Goal: Task Accomplishment & Management: Complete application form

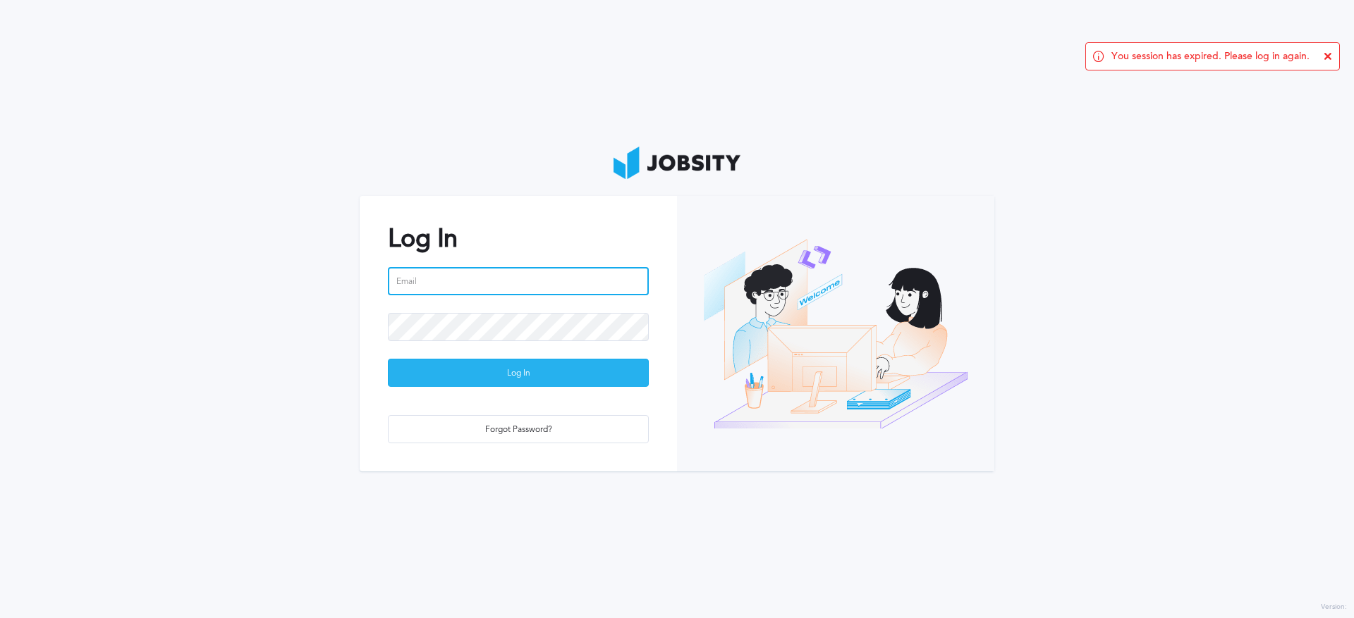
type input "[PERSON_NAME][EMAIL_ADDRESS][PERSON_NAME][DOMAIN_NAME]"
click at [524, 377] on div "Log In" at bounding box center [518, 374] width 259 height 28
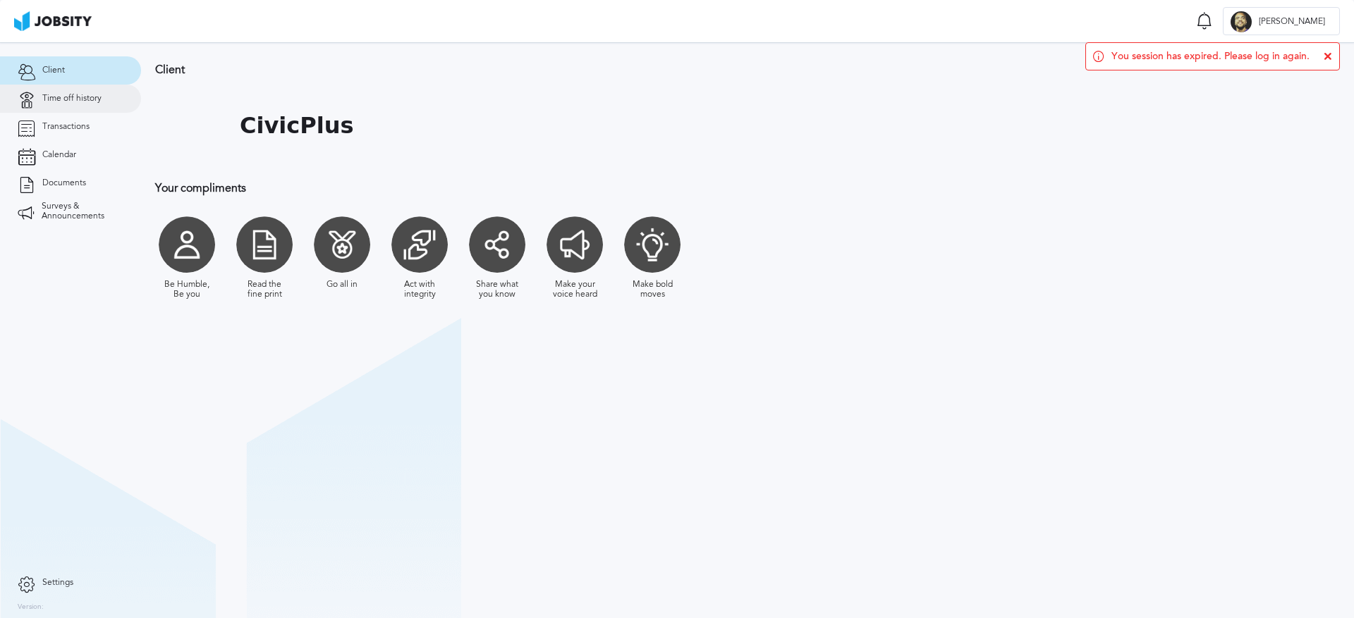
click at [75, 107] on link "Time off history" at bounding box center [70, 99] width 141 height 28
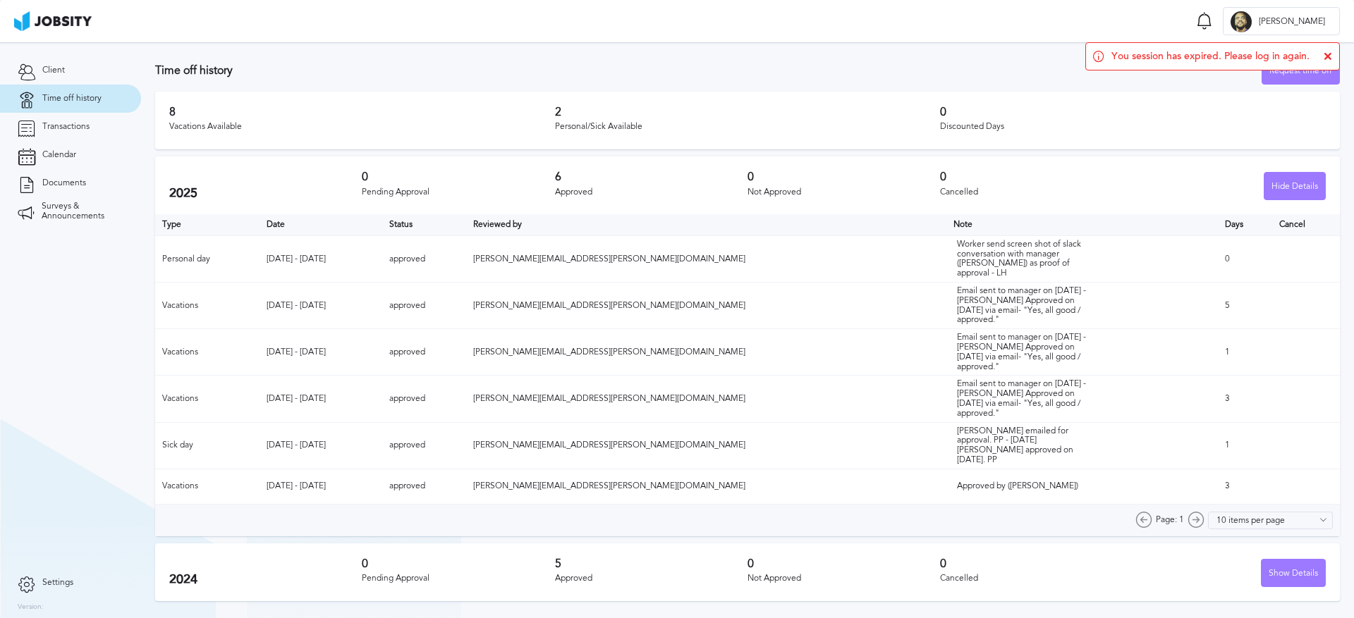
click at [1328, 49] on div "You session has expired. Please log in again." at bounding box center [1212, 56] width 255 height 28
click at [1328, 56] on icon at bounding box center [1328, 56] width 8 height 8
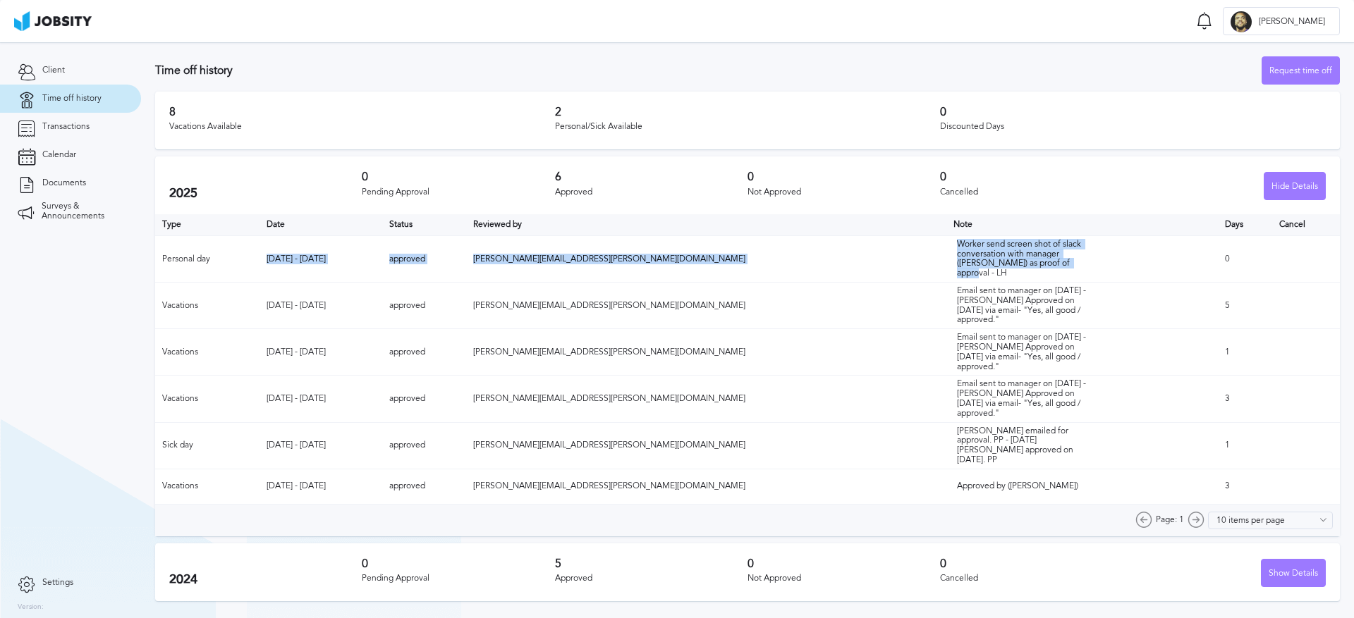
drag, startPoint x: 901, startPoint y: 264, endPoint x: 265, endPoint y: 259, distance: 636.1
click at [265, 259] on tr "Personal day [DATE] - [DATE] approved [PERSON_NAME][EMAIL_ADDRESS][PERSON_NAME]…" at bounding box center [747, 259] width 1185 height 47
click at [259, 259] on td "Personal day" at bounding box center [207, 259] width 104 height 47
drag, startPoint x: 159, startPoint y: 255, endPoint x: 1085, endPoint y: 258, distance: 925.9
click at [1085, 258] on tr "Personal day [DATE] - [DATE] approved [PERSON_NAME][EMAIL_ADDRESS][PERSON_NAME]…" at bounding box center [747, 259] width 1185 height 47
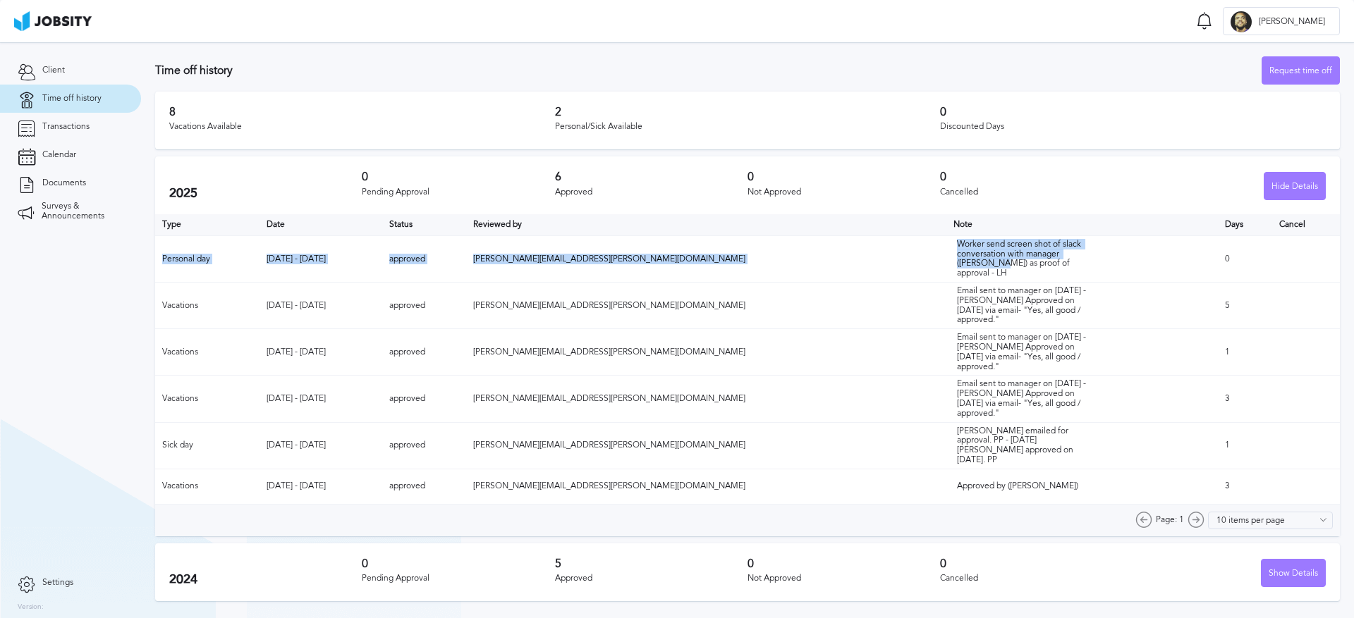
click at [1085, 258] on td "Worker send screen shot of slack conversation with manager ([PERSON_NAME]) as p…" at bounding box center [1082, 259] width 272 height 47
click at [1282, 79] on div "Request time off" at bounding box center [1300, 71] width 77 height 28
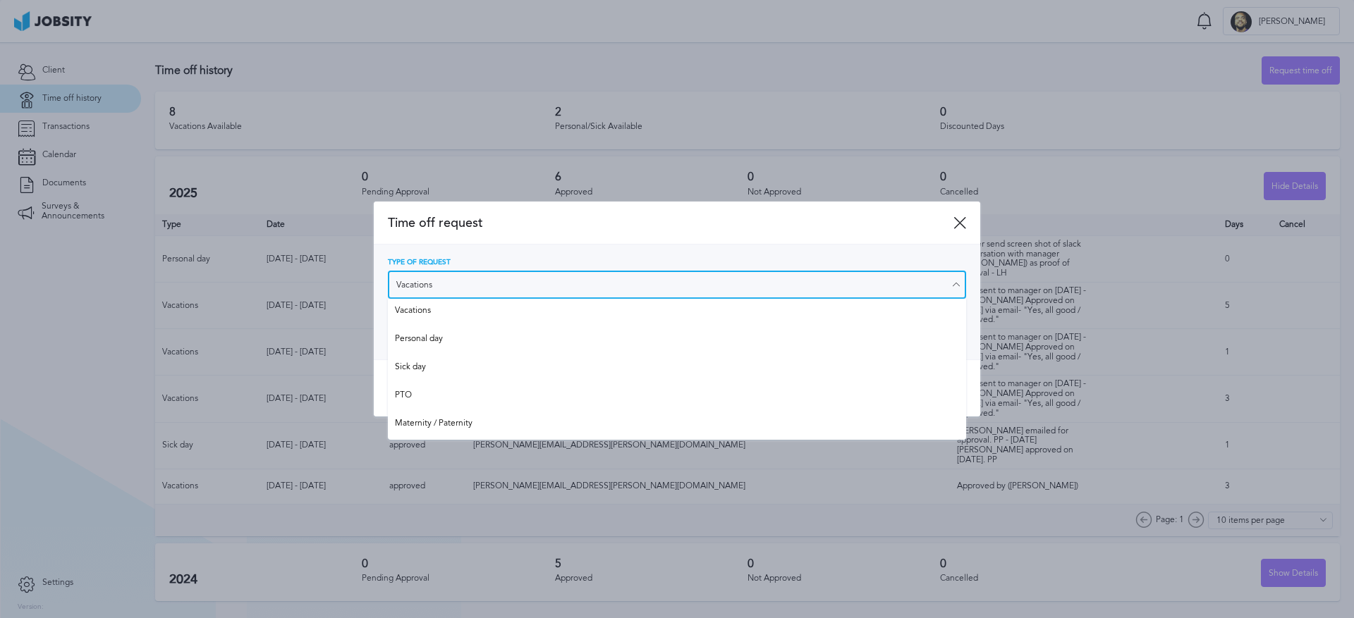
click at [522, 288] on input "Vacations" at bounding box center [677, 285] width 578 height 28
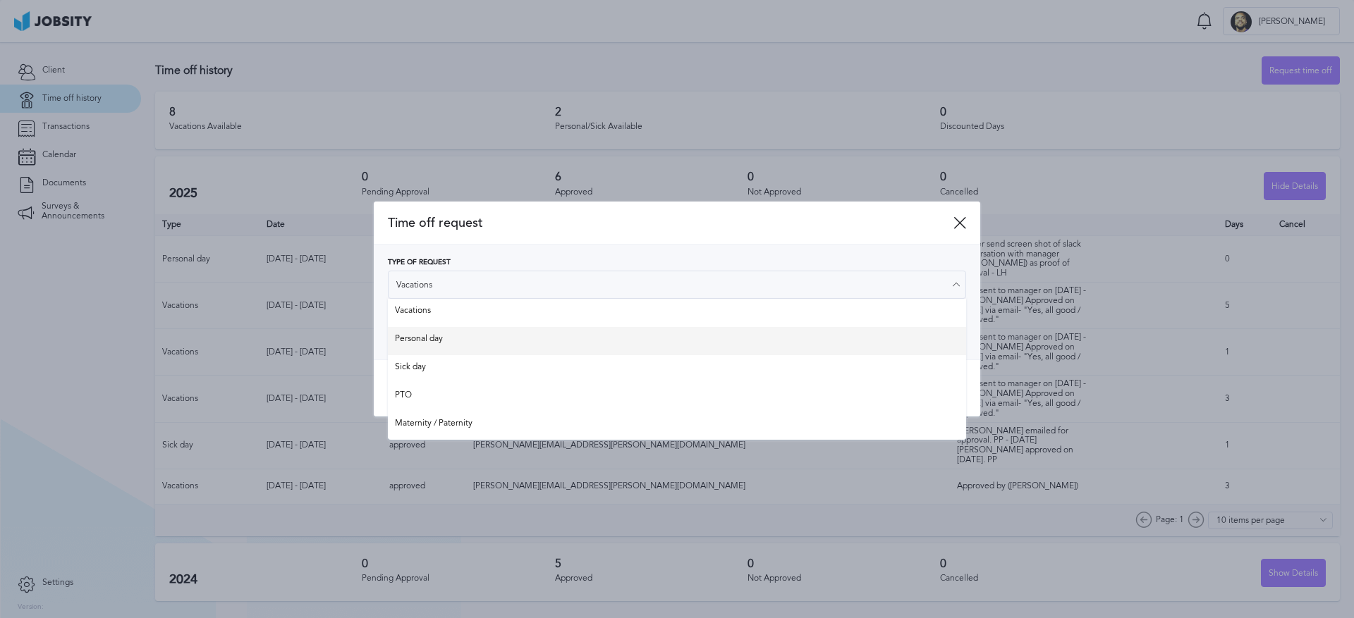
type input "Personal day"
click at [475, 344] on div "Type of Request Personal day Vacations Personal day Sick day PTO Maternity / Pa…" at bounding box center [677, 302] width 578 height 87
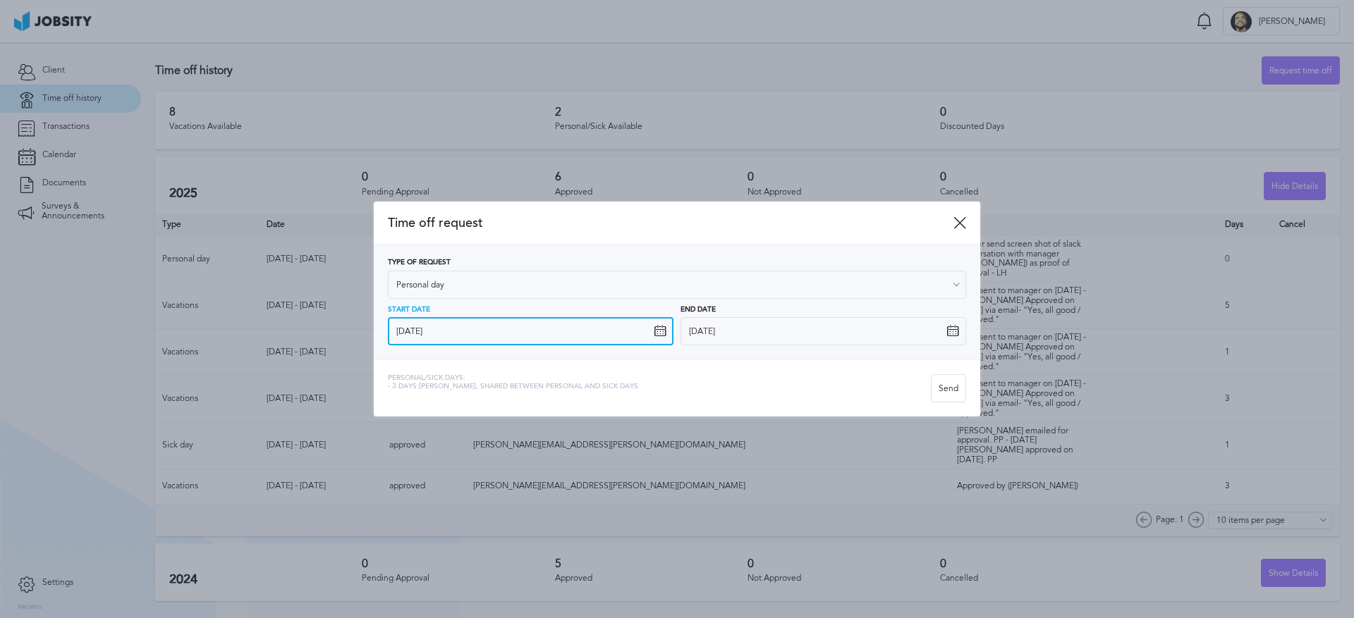
click at [481, 333] on input "[DATE]" at bounding box center [531, 331] width 286 height 28
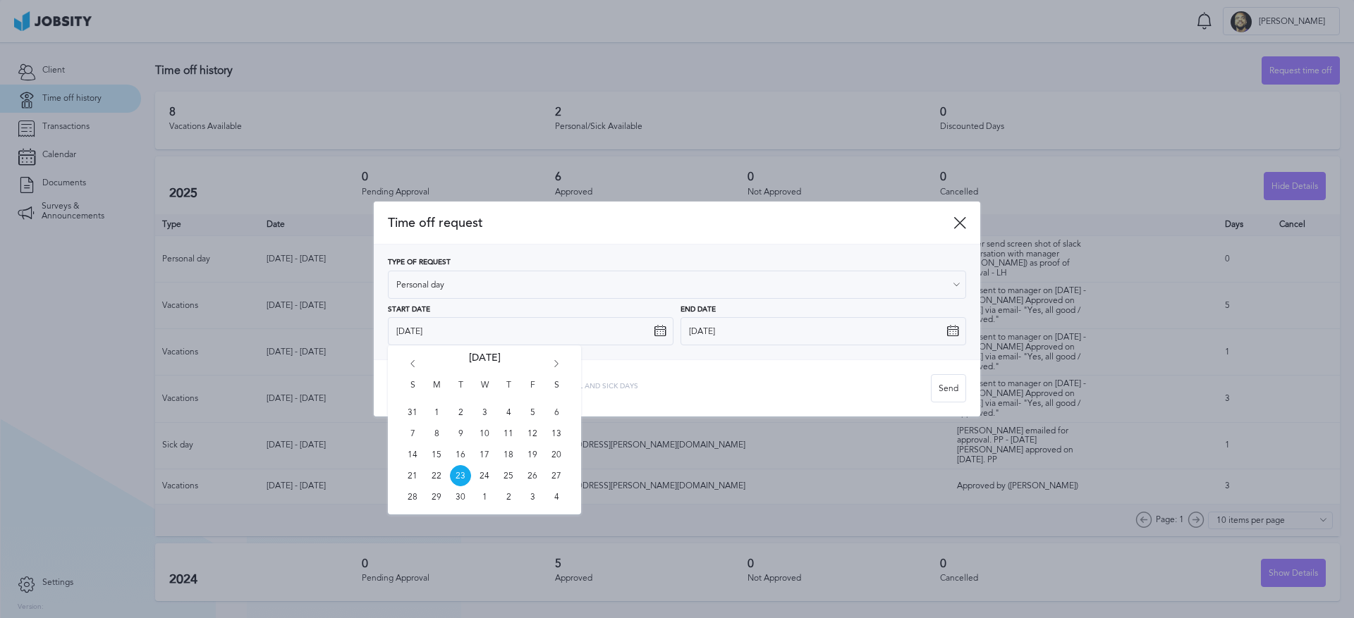
click at [554, 360] on div "S M T W T F S 31 1 2 3 4 5 6 7 8 9 10 11 12 13 14 15 16 17 18 19 20 21 22 23 24…" at bounding box center [484, 430] width 193 height 169
click at [557, 367] on icon "Go forward 1 month" at bounding box center [556, 366] width 13 height 13
click at [556, 367] on icon "Go forward 1 month" at bounding box center [556, 366] width 13 height 13
click at [405, 366] on div "S M T W T F S 26 27 28 29 30 31 1 2 3 4 5 6 7 8 9 10 11 12 13 14 15 16 17 18 19…" at bounding box center [484, 436] width 193 height 180
click at [411, 366] on icon "Go back 1 month" at bounding box center [412, 366] width 13 height 13
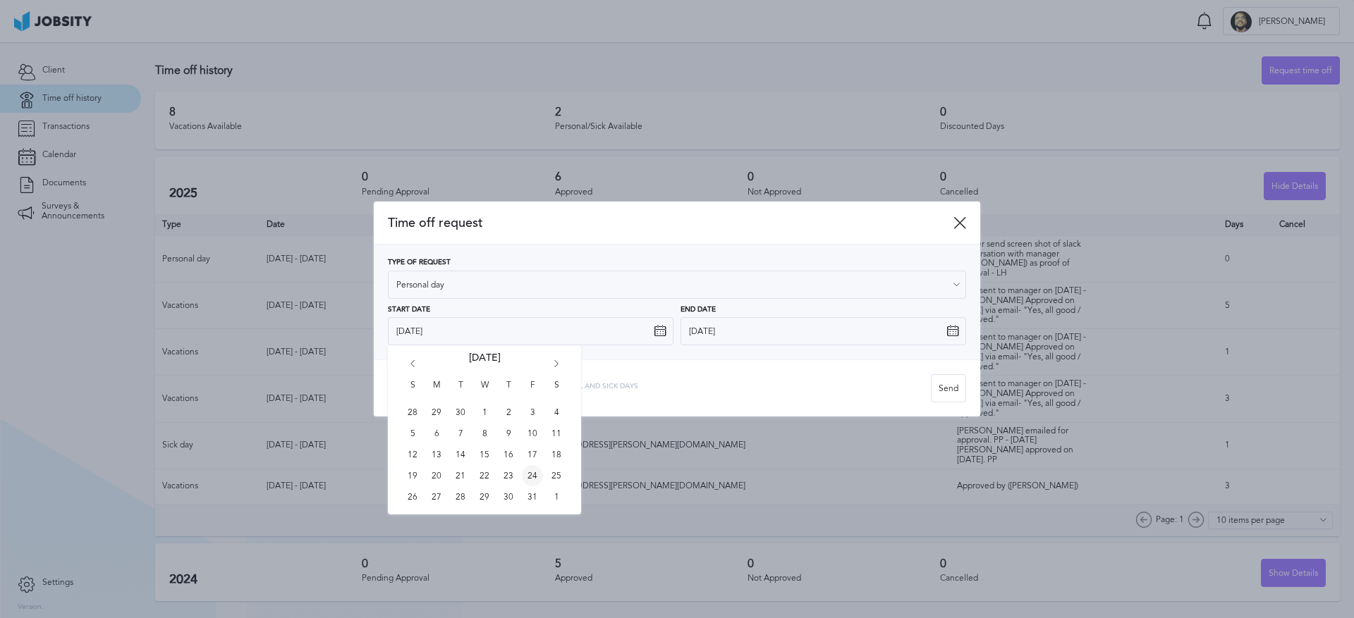
click at [534, 478] on span "24" at bounding box center [532, 475] width 21 height 21
type input "[DATE]"
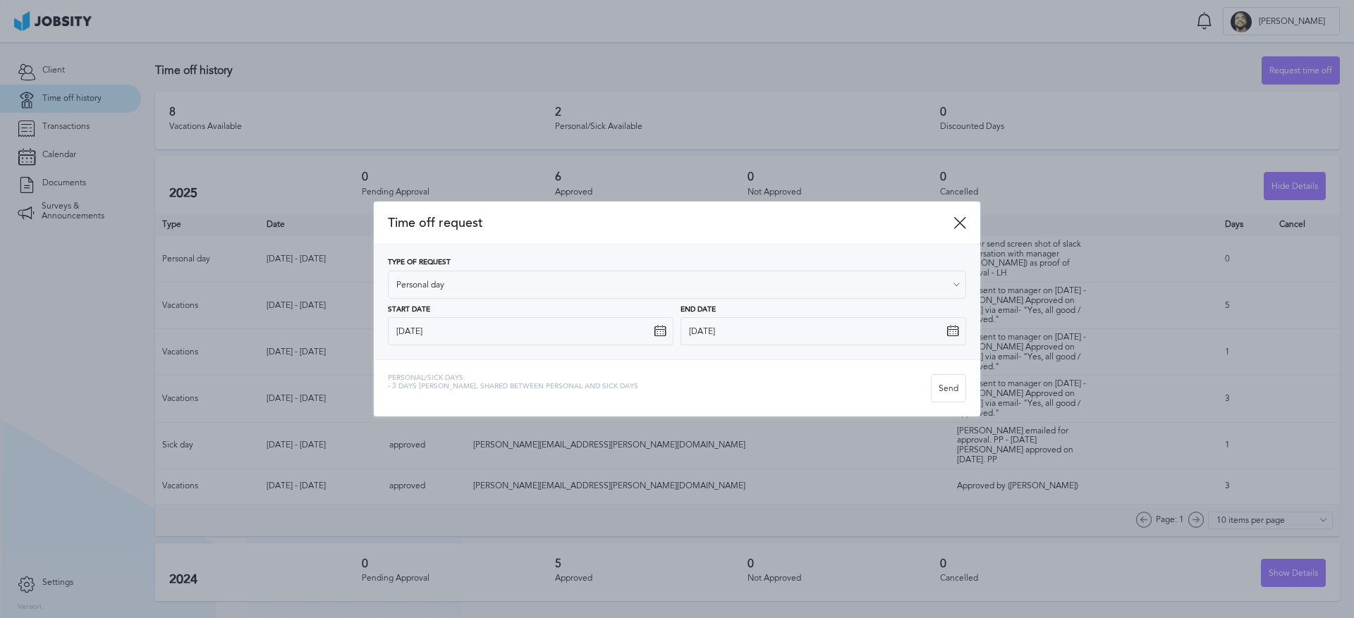
click at [954, 334] on icon at bounding box center [952, 331] width 13 height 13
click at [956, 341] on input "[DATE]" at bounding box center [823, 331] width 286 height 28
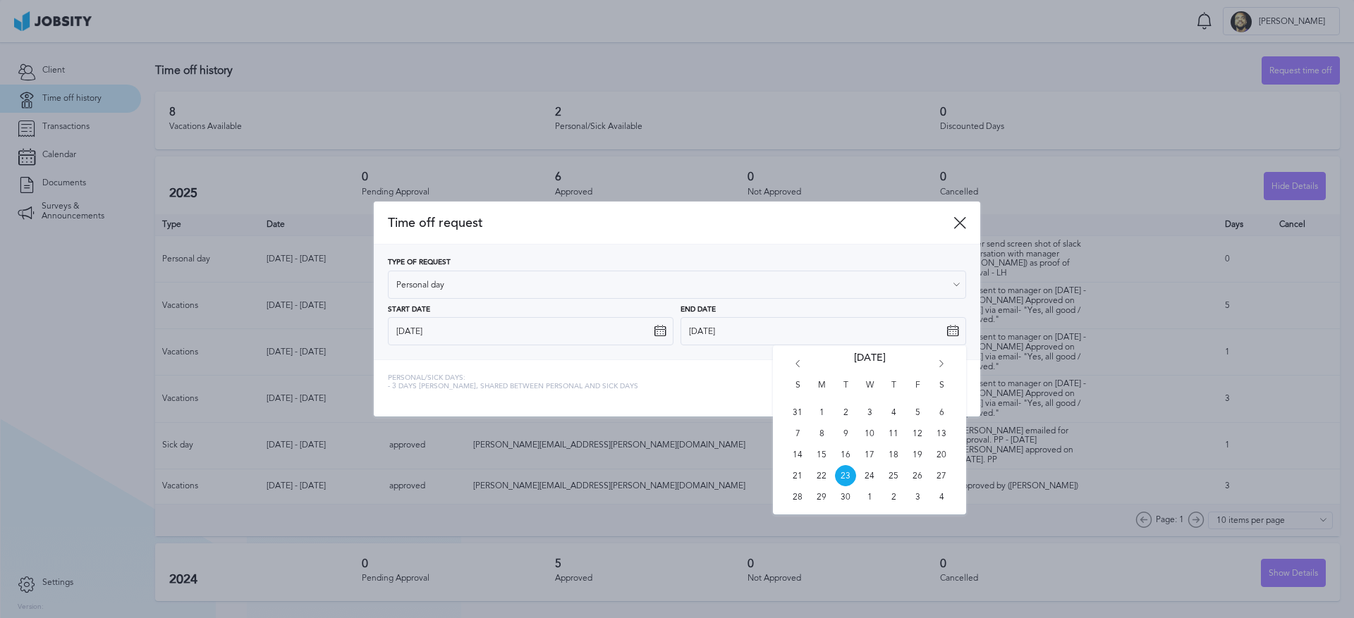
click at [942, 362] on icon "Go forward 1 month" at bounding box center [941, 366] width 13 height 13
click at [914, 477] on span "24" at bounding box center [917, 475] width 21 height 21
type input "[DATE]"
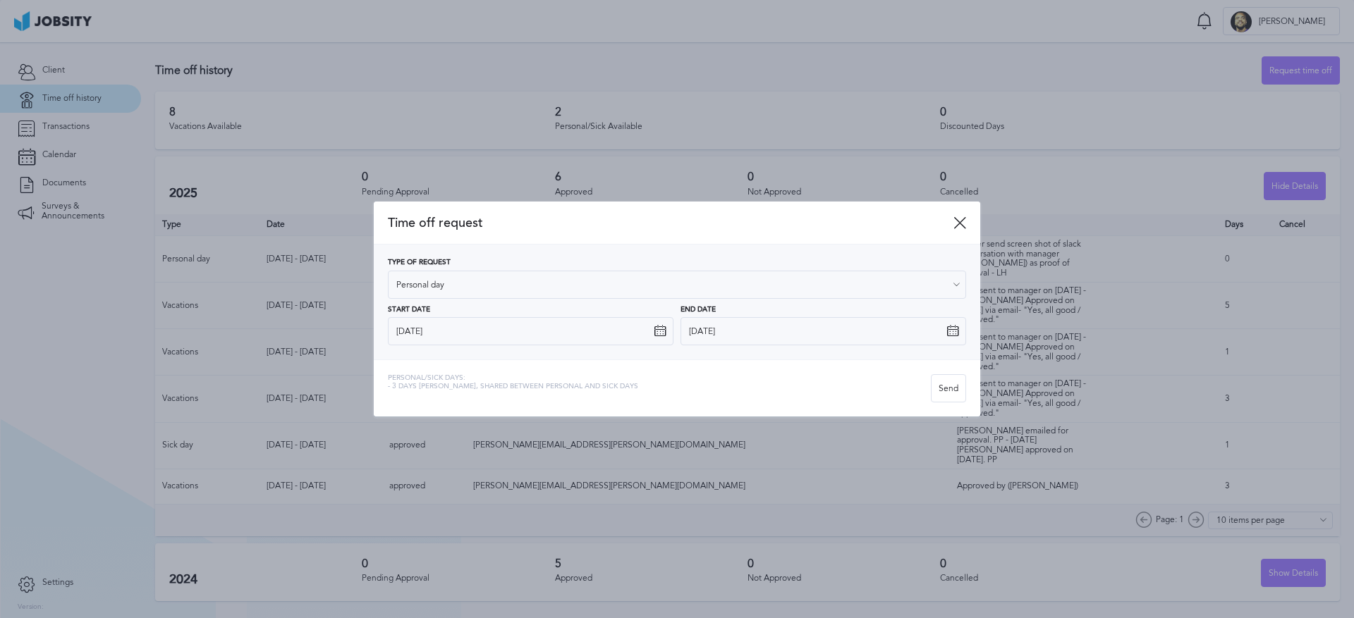
click at [686, 384] on div "Personal/Sick days: - 3 days [PERSON_NAME], shared between personal and sick da…" at bounding box center [659, 388] width 543 height 28
click at [758, 379] on div "Personal/Sick days: - 3 days [PERSON_NAME], shared between personal and sick da…" at bounding box center [659, 388] width 543 height 28
click at [947, 394] on div "Send" at bounding box center [948, 389] width 34 height 28
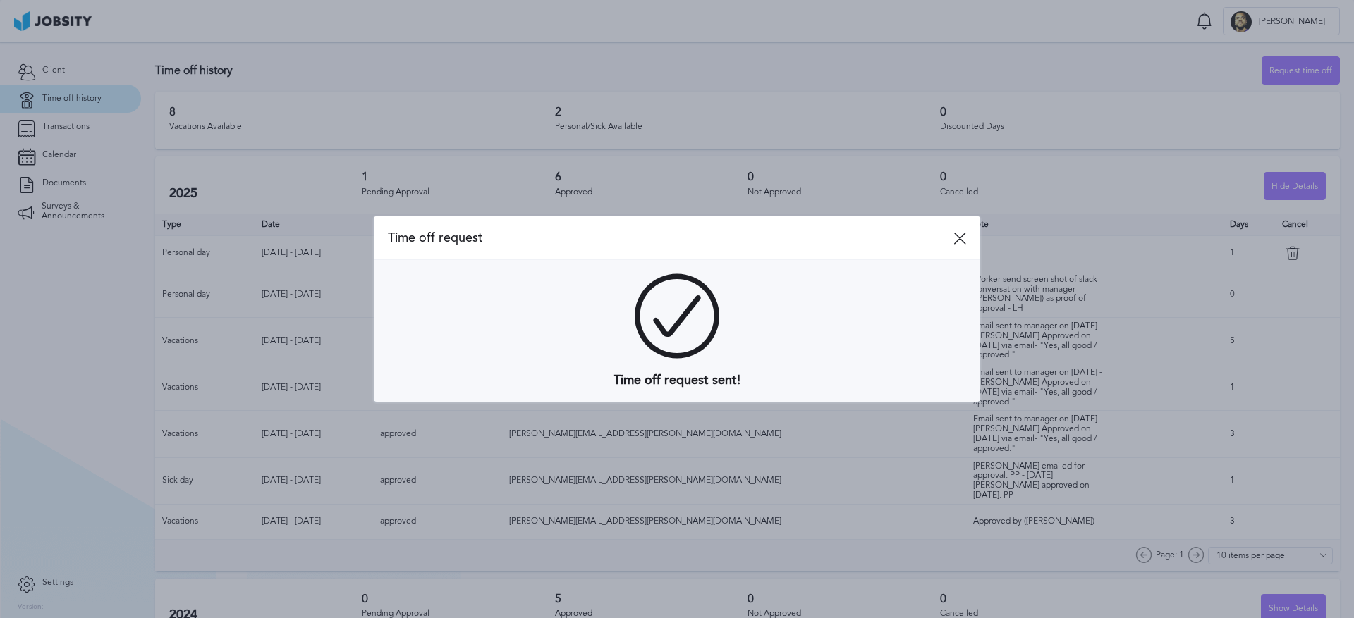
click at [970, 238] on div "Time off request" at bounding box center [677, 238] width 606 height 44
click at [954, 228] on div "Time off request" at bounding box center [677, 238] width 606 height 44
click at [959, 234] on icon at bounding box center [959, 238] width 13 height 13
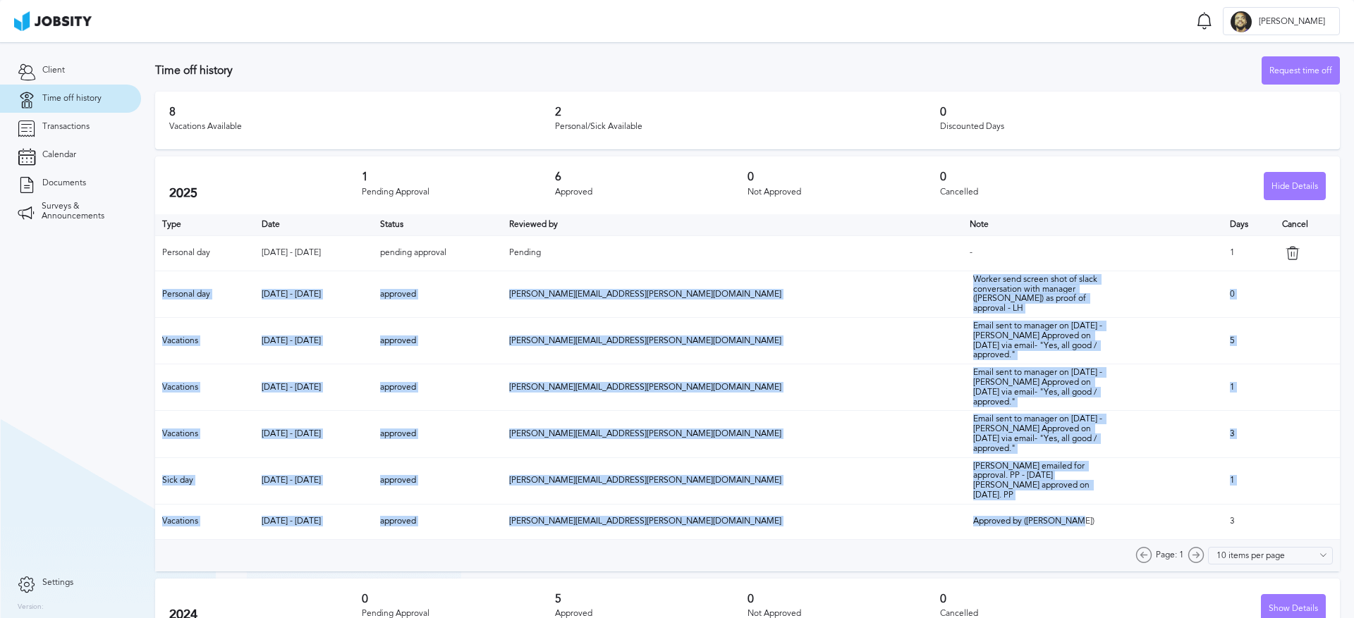
drag, startPoint x: 159, startPoint y: 286, endPoint x: 1073, endPoint y: 534, distance: 947.0
click at [1073, 534] on table "Type Date Status Reviewed by Note Days Cancel Personal day [DATE] - [DATE] pend…" at bounding box center [747, 376] width 1185 height 325
click at [1073, 534] on td "Approved by ([PERSON_NAME])" at bounding box center [1093, 521] width 261 height 35
drag, startPoint x: 1222, startPoint y: 537, endPoint x: 157, endPoint y: 286, distance: 1094.5
click at [157, 286] on table "Type Date Status Reviewed by Note Days Cancel Personal day [DATE] - [DATE] pend…" at bounding box center [747, 376] width 1185 height 325
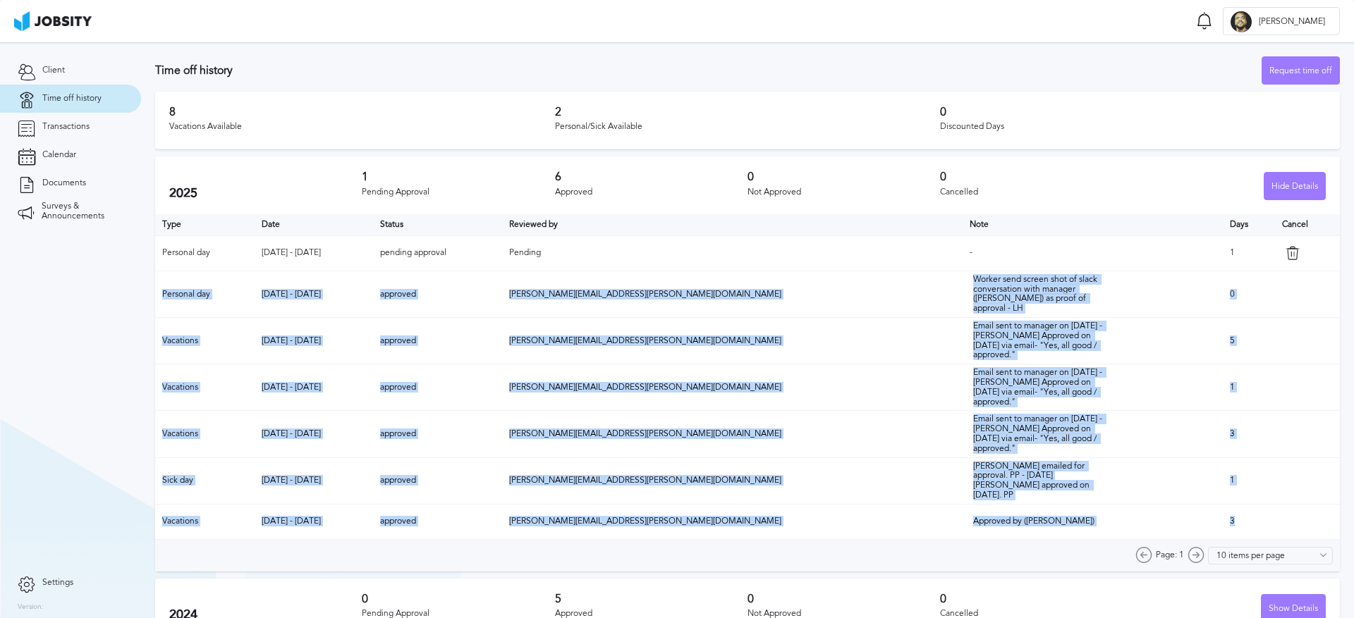
click at [157, 286] on td "Personal day" at bounding box center [204, 294] width 99 height 47
drag, startPoint x: 157, startPoint y: 286, endPoint x: 1013, endPoint y: 419, distance: 866.3
click at [1013, 419] on table "Type Date Status Reviewed by Note Days Cancel Personal day [DATE] - [DATE] pend…" at bounding box center [747, 376] width 1185 height 325
click at [1013, 411] on td "Email sent to manager on [DATE] - [PERSON_NAME] Approved on [DATE] via email- "…" at bounding box center [1093, 388] width 261 height 47
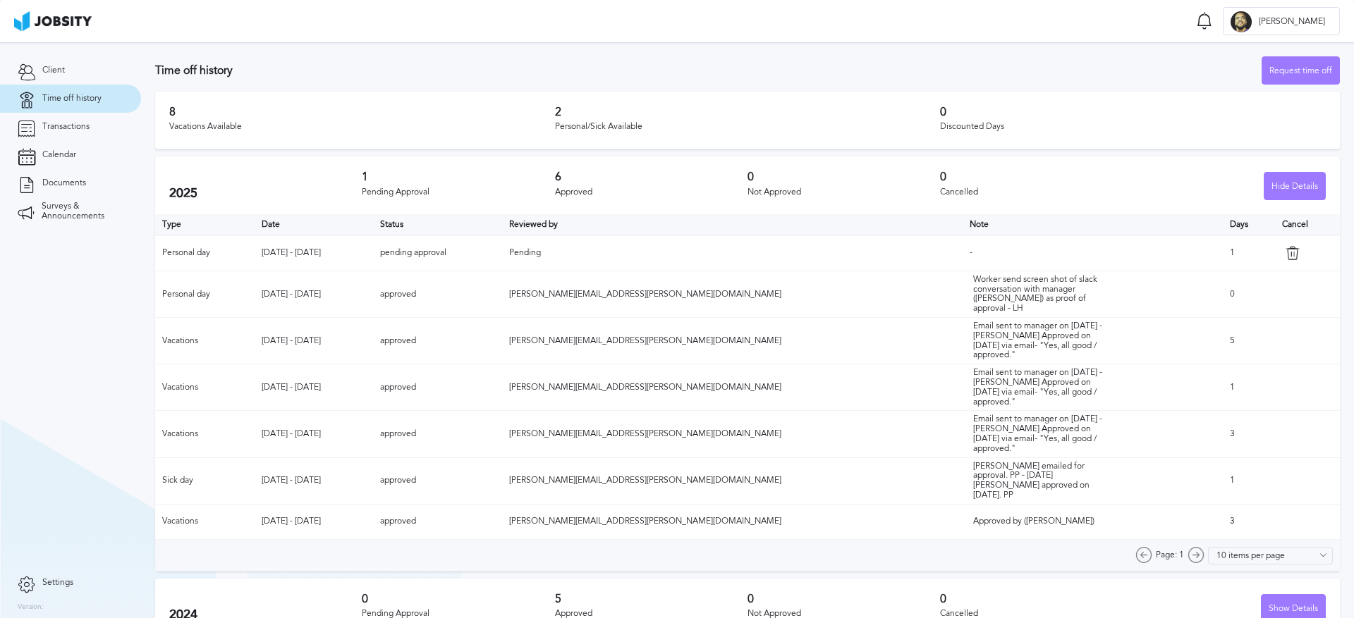
drag, startPoint x: 284, startPoint y: 293, endPoint x: 388, endPoint y: 291, distance: 103.7
click at [372, 291] on td "[DATE] - [DATE]" at bounding box center [314, 294] width 118 height 47
drag, startPoint x: 278, startPoint y: 335, endPoint x: 975, endPoint y: 357, distance: 697.0
click at [975, 357] on tr "Vacations [DATE] - [DATE] approved [PERSON_NAME][EMAIL_ADDRESS][PERSON_NAME][DO…" at bounding box center [747, 341] width 1185 height 47
click at [975, 357] on div "Email sent to manager on [DATE] - [PERSON_NAME] Approved on [DATE] via email- "…" at bounding box center [1043, 341] width 141 height 39
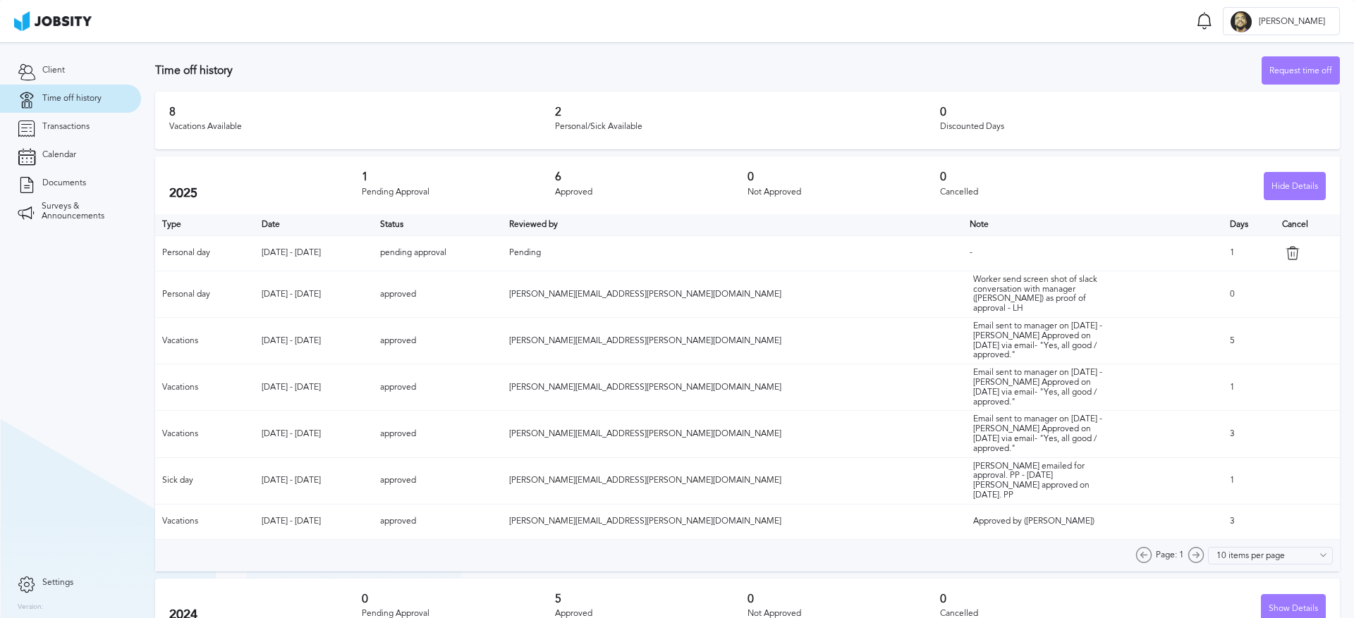
drag, startPoint x: 915, startPoint y: 352, endPoint x: 888, endPoint y: 313, distance: 47.5
click at [973, 322] on div "Email sent to manager on [DATE] - [PERSON_NAME] Approved on [DATE] via email- "…" at bounding box center [1043, 341] width 141 height 39
click at [67, 72] on link "Client" at bounding box center [70, 70] width 141 height 28
